Goal: Information Seeking & Learning: Compare options

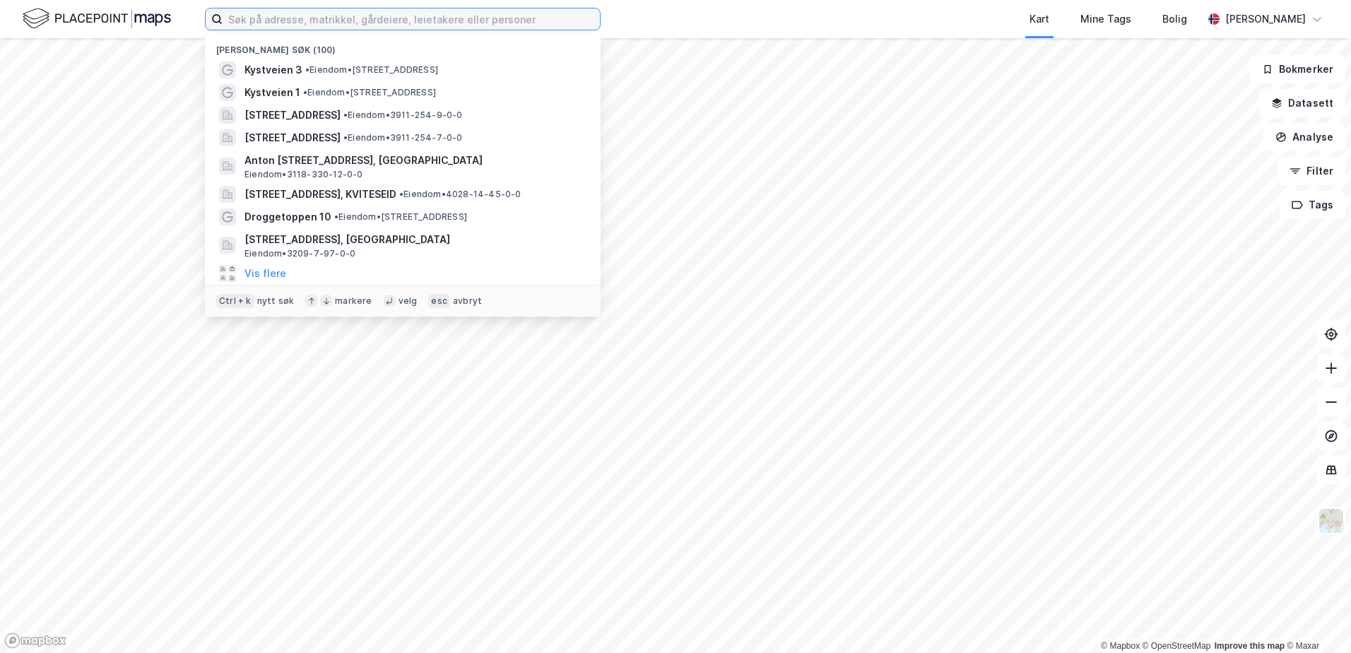
click at [231, 20] on input at bounding box center [411, 18] width 377 height 21
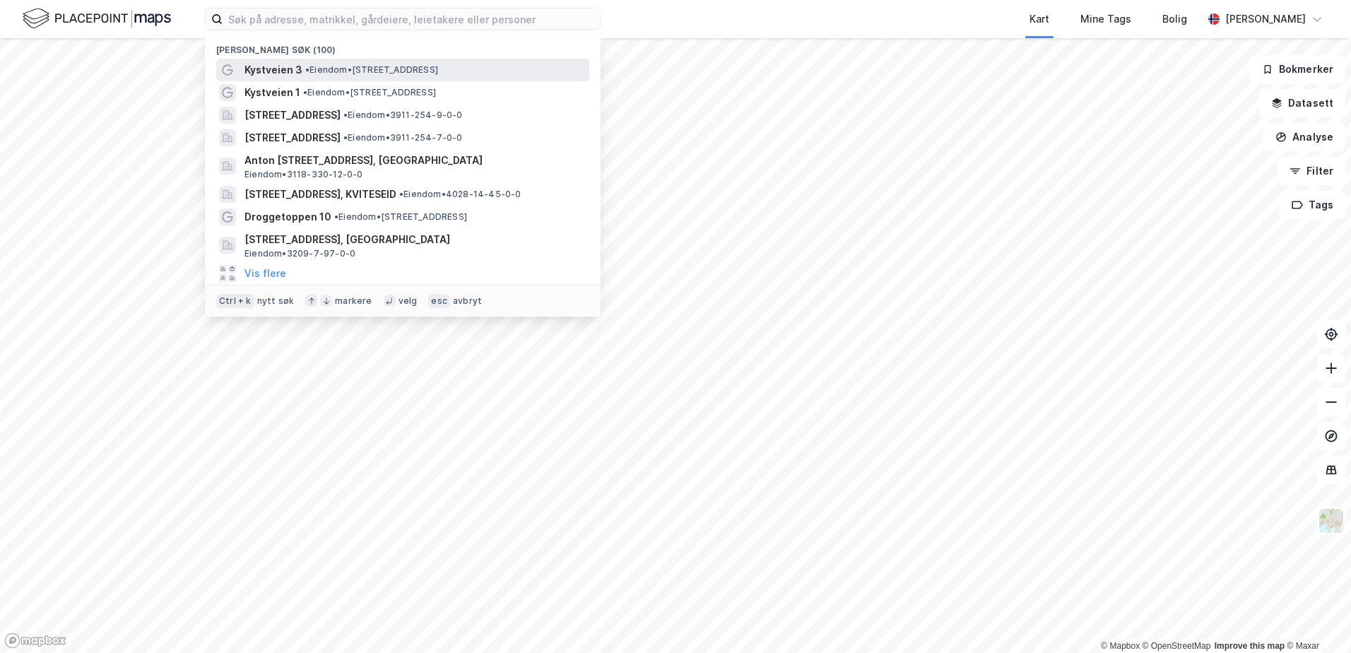
click at [279, 74] on span "Kystveien 3" at bounding box center [273, 69] width 58 height 17
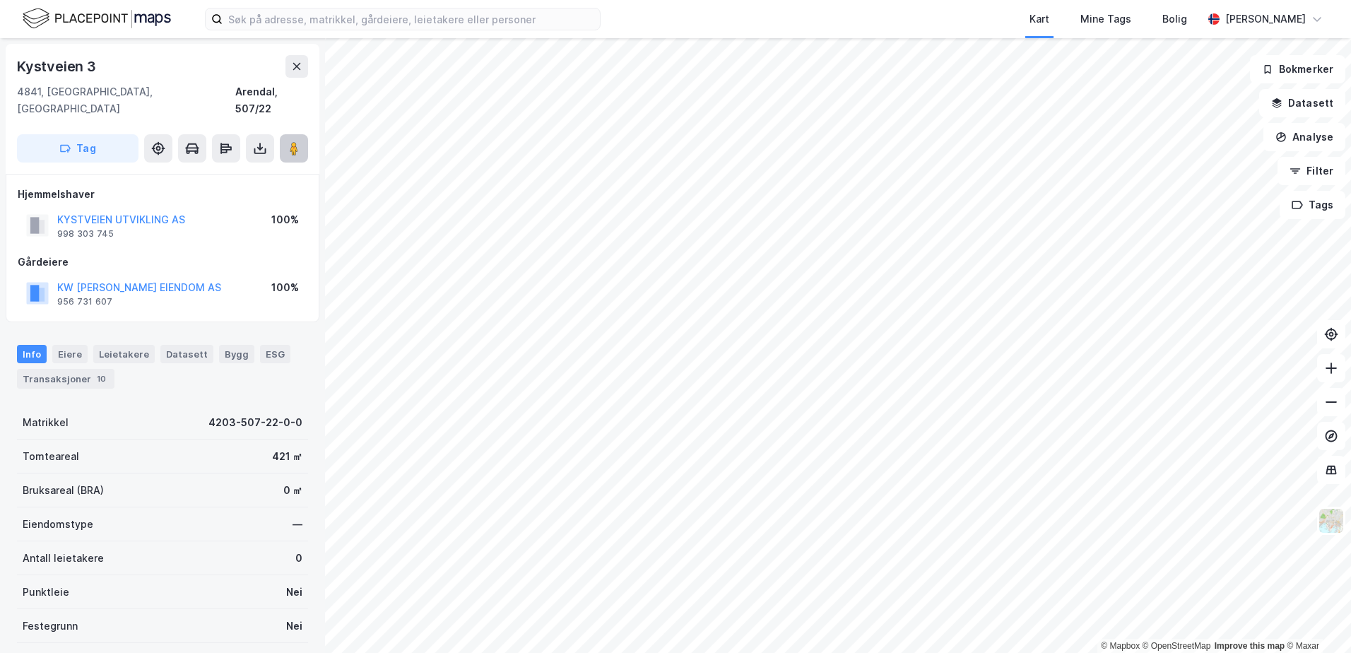
click at [294, 141] on image at bounding box center [294, 148] width 8 height 14
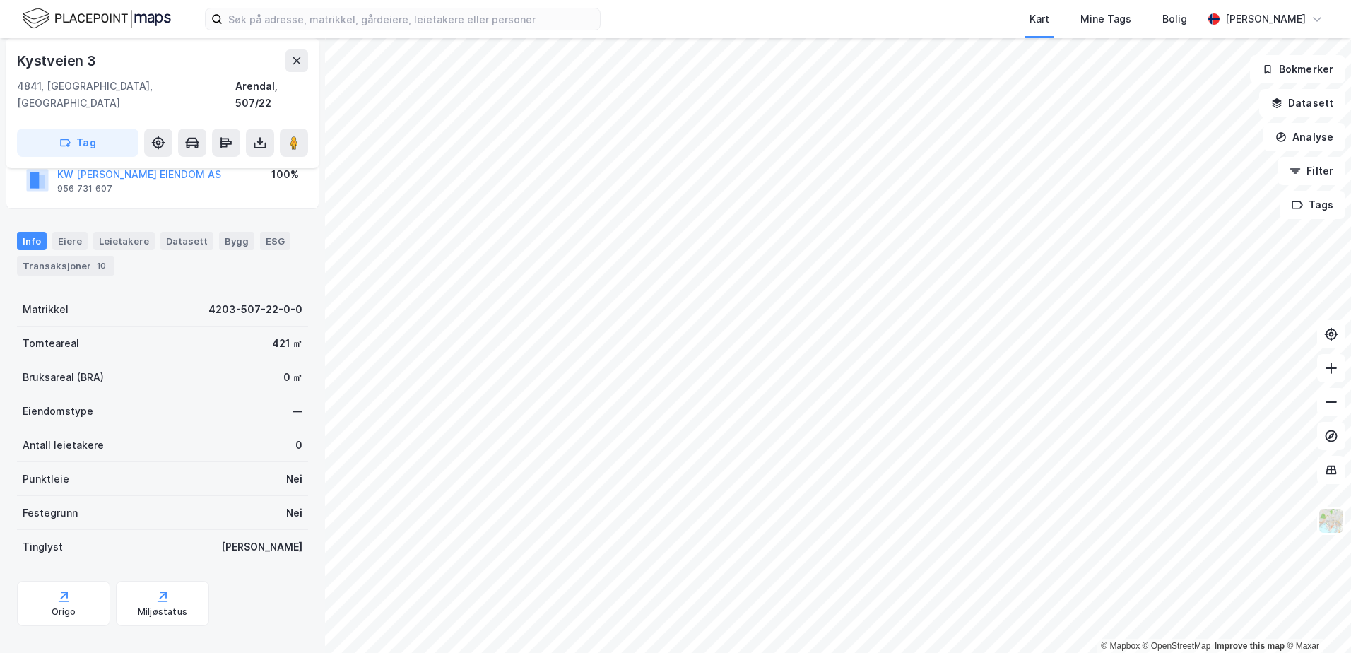
scroll to position [115, 0]
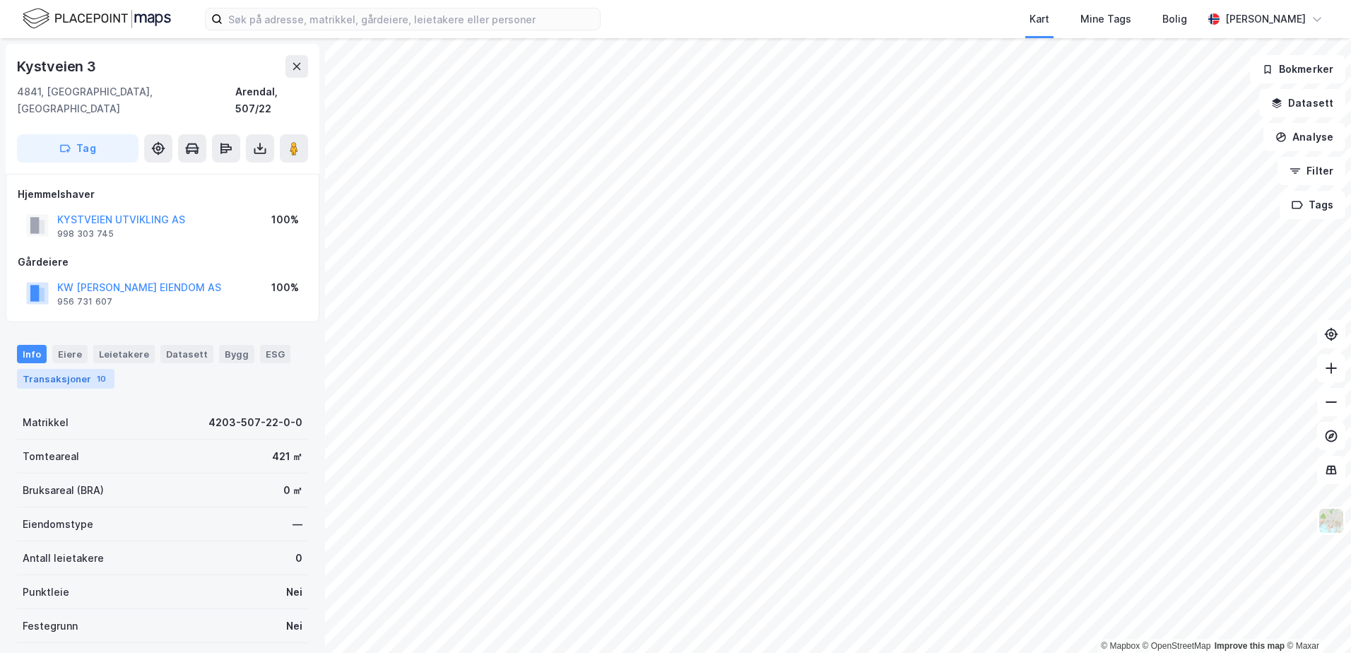
click at [64, 369] on div "Transaksjoner 10" at bounding box center [66, 379] width 98 height 20
